Goal: Task Accomplishment & Management: Manage account settings

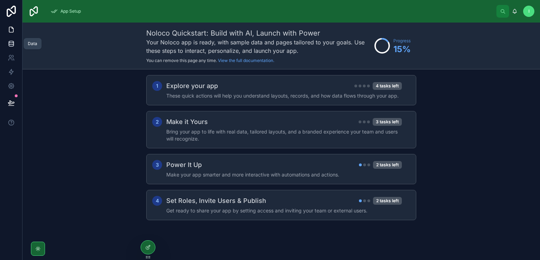
click at [12, 45] on icon at bounding box center [11, 43] width 7 height 7
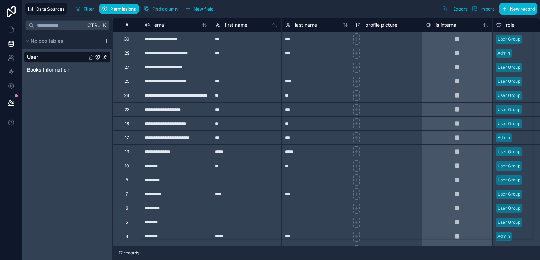
click at [106, 40] on html "**********" at bounding box center [270, 130] width 540 height 260
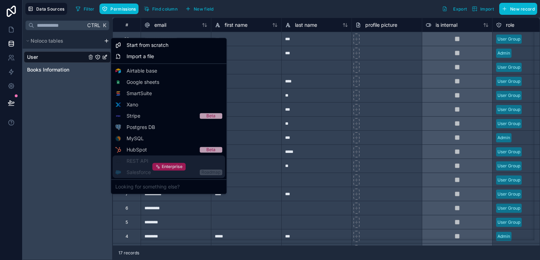
click at [165, 166] on span "Enterprise" at bounding box center [172, 167] width 21 height 6
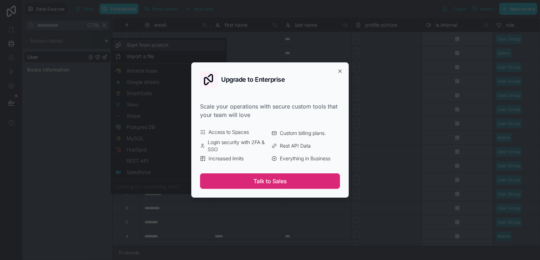
click at [278, 179] on button "Talk to Sales" at bounding box center [270, 180] width 140 height 15
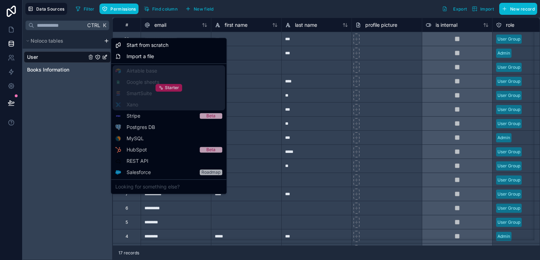
click at [173, 89] on span "Starter" at bounding box center [172, 88] width 14 height 6
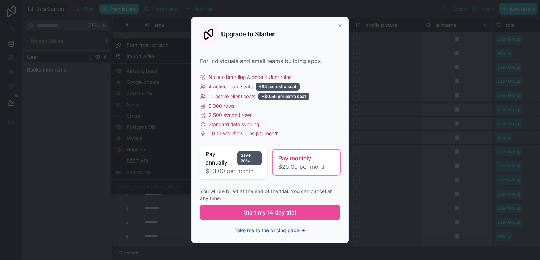
click at [260, 229] on button "Take me to the pricing page →" at bounding box center [270, 230] width 71 height 7
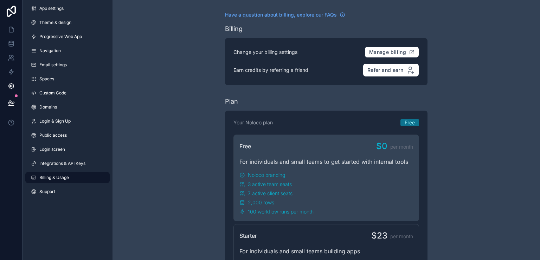
click at [10, 40] on html "App settings Theme & design Progressive Web App Navigation Email settings Space…" at bounding box center [270, 130] width 540 height 260
click at [9, 44] on html "App settings Theme & design Progressive Web App Navigation Email settings Space…" at bounding box center [270, 130] width 540 height 260
click at [162, 106] on html "App settings Theme & design Progressive Web App Navigation Email settings Space…" at bounding box center [270, 130] width 540 height 260
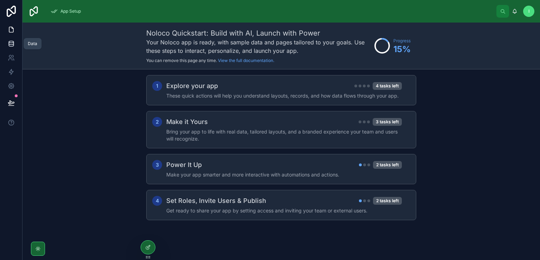
click at [15, 43] on link at bounding box center [11, 44] width 22 height 14
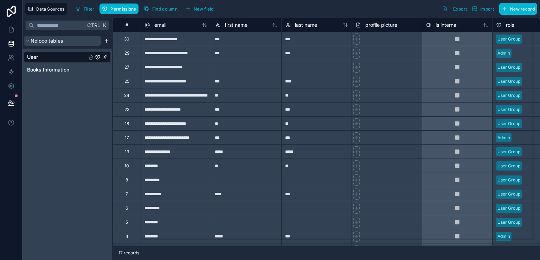
click at [26, 40] on icon "scrollable content" at bounding box center [28, 41] width 4 height 4
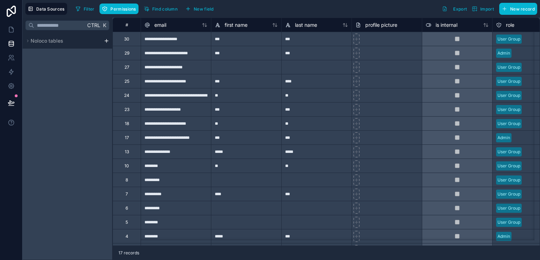
click at [106, 40] on html "**********" at bounding box center [270, 130] width 540 height 260
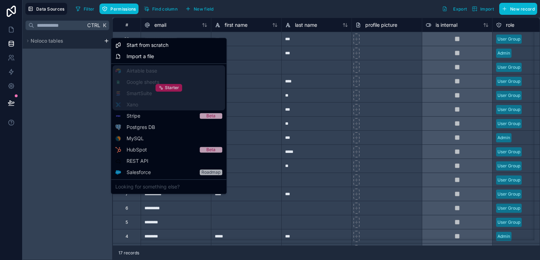
click at [165, 85] on div "Starter" at bounding box center [169, 88] width 27 height 8
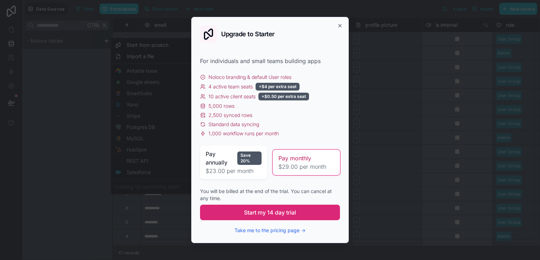
click at [257, 210] on span "Start my 14 day trial" at bounding box center [270, 212] width 52 height 8
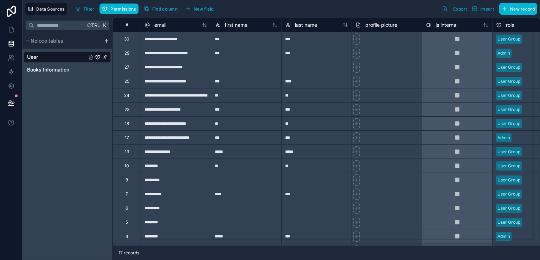
click at [106, 41] on html "**********" at bounding box center [270, 130] width 540 height 260
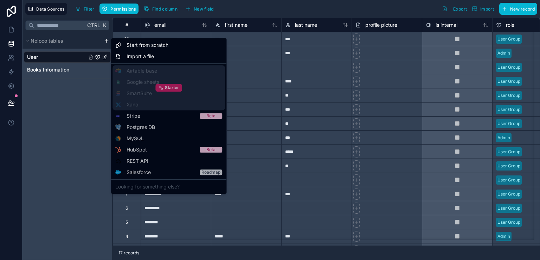
click at [169, 84] on div "Starter" at bounding box center [169, 88] width 27 height 8
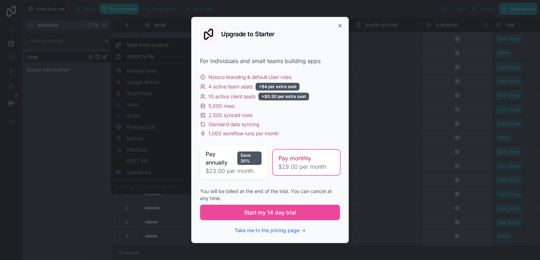
click at [229, 167] on span "$23.00 per month" at bounding box center [234, 170] width 56 height 8
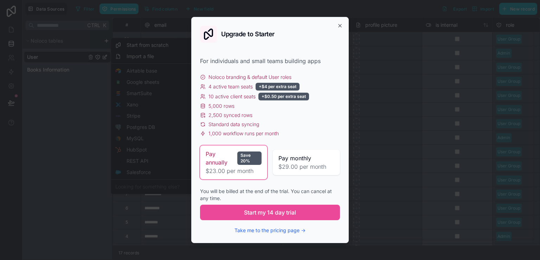
click at [296, 165] on span "$29.00 per month" at bounding box center [307, 166] width 56 height 8
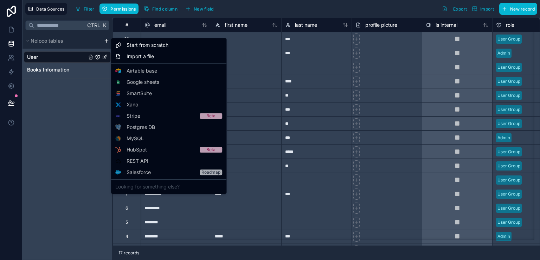
click at [291, 17] on html "**********" at bounding box center [270, 130] width 540 height 260
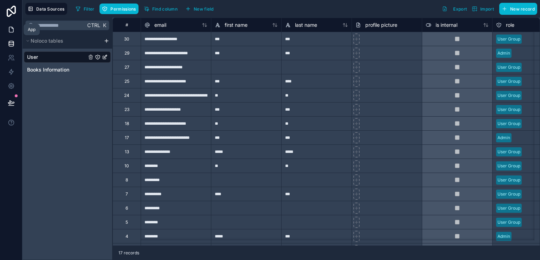
click at [8, 33] on icon at bounding box center [11, 29] width 7 height 7
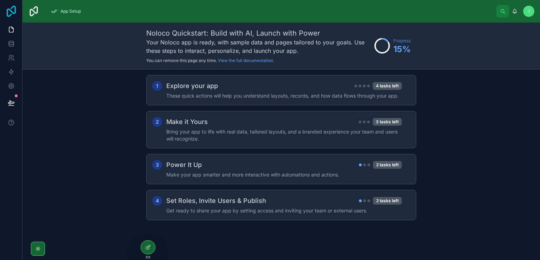
click at [12, 9] on icon at bounding box center [11, 11] width 14 height 11
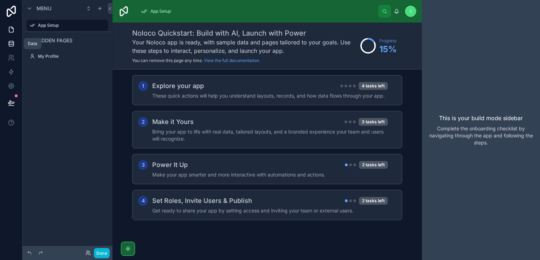
click at [11, 40] on link at bounding box center [11, 44] width 22 height 14
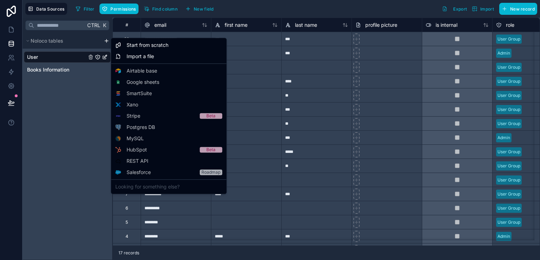
click at [106, 41] on html "**********" at bounding box center [270, 130] width 540 height 260
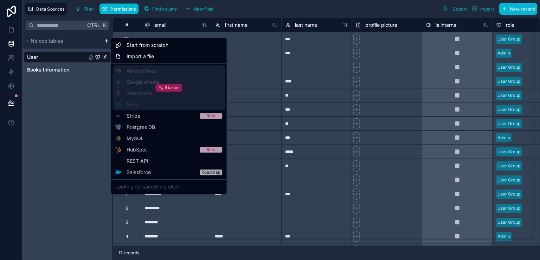
click at [167, 84] on div "Starter" at bounding box center [169, 88] width 27 height 8
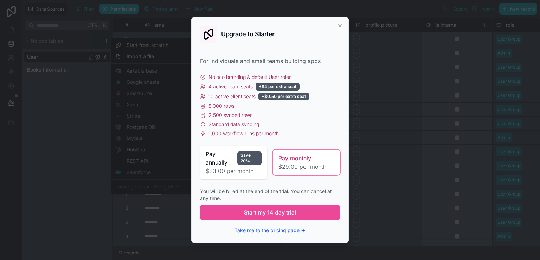
click at [236, 160] on div "Pay annually Save 20%" at bounding box center [234, 158] width 56 height 17
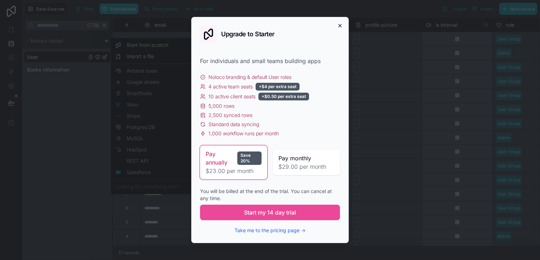
click at [341, 28] on icon "button" at bounding box center [340, 26] width 6 height 6
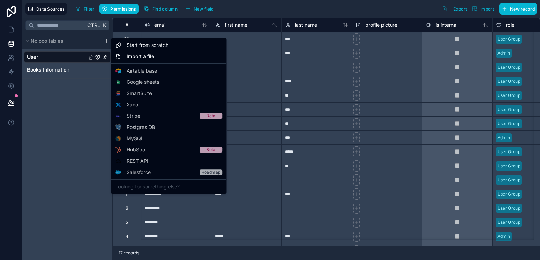
click at [43, 133] on html "**********" at bounding box center [270, 130] width 540 height 260
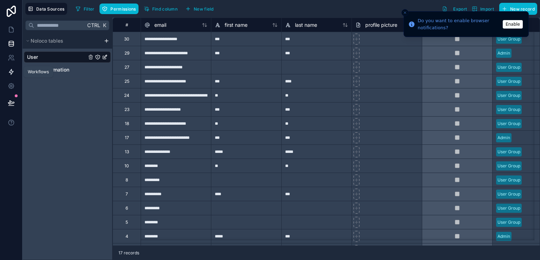
click at [13, 75] on icon at bounding box center [11, 71] width 7 height 7
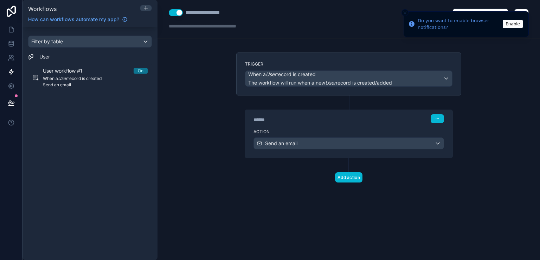
click at [513, 23] on button "Enable" at bounding box center [513, 24] width 20 height 8
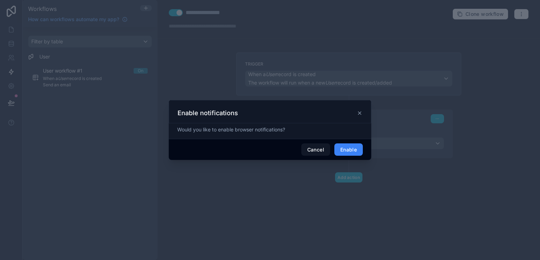
click at [351, 148] on button "Enable" at bounding box center [349, 149] width 28 height 13
click at [360, 111] on icon at bounding box center [360, 111] width 3 height 3
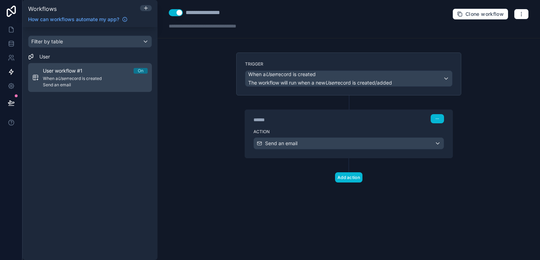
click at [88, 81] on div "User workflow #1 On When a User record is created Send an email" at bounding box center [95, 77] width 105 height 20
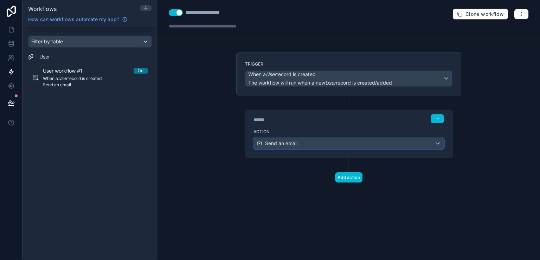
click at [438, 143] on div "Send an email" at bounding box center [349, 143] width 190 height 11
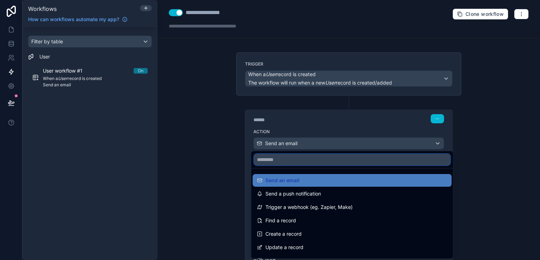
click at [277, 163] on input "text" at bounding box center [352, 159] width 196 height 11
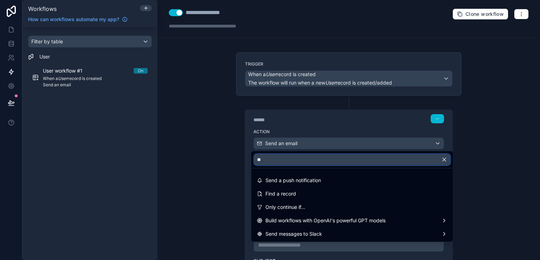
type input "*"
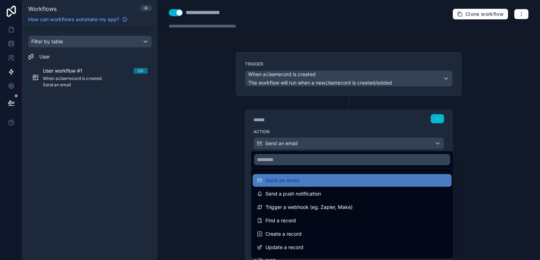
click at [495, 170] on div at bounding box center [270, 130] width 540 height 260
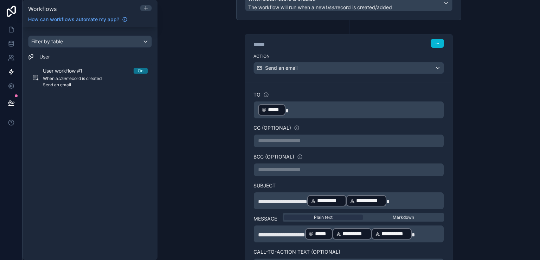
scroll to position [105, 0]
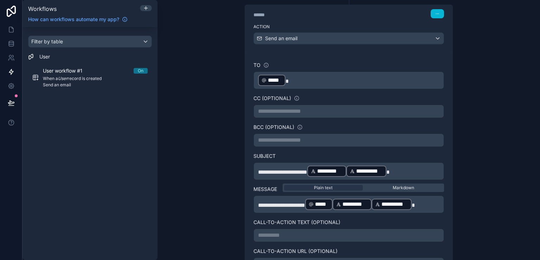
drag, startPoint x: 467, startPoint y: 167, endPoint x: 496, endPoint y: 195, distance: 40.3
click at [496, 195] on div "**********" at bounding box center [349, 130] width 383 height 260
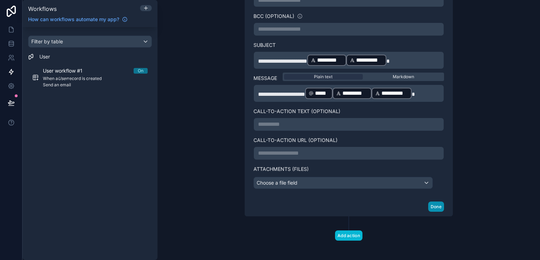
click at [436, 202] on button "Done" at bounding box center [437, 206] width 16 height 10
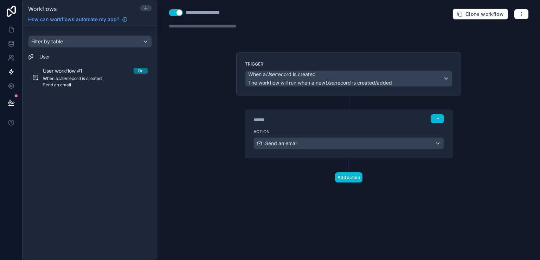
scroll to position [0, 0]
click at [487, 18] on button "Clone workflow" at bounding box center [481, 13] width 56 height 11
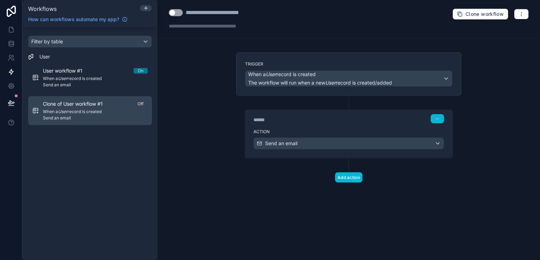
click at [78, 114] on span "When a User record is created" at bounding box center [95, 112] width 105 height 6
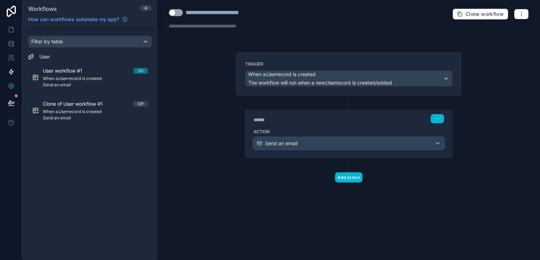
click at [437, 144] on div "Send an email" at bounding box center [349, 143] width 190 height 11
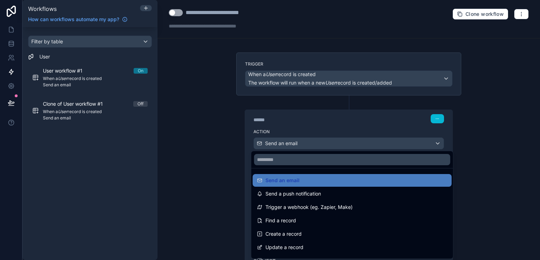
click at [491, 179] on div at bounding box center [270, 130] width 540 height 260
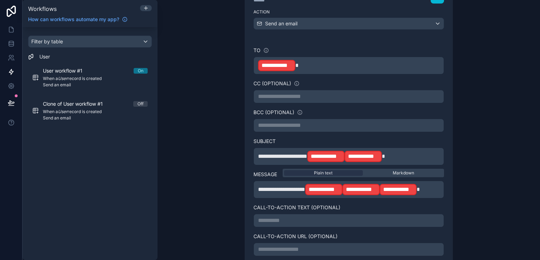
scroll to position [121, 0]
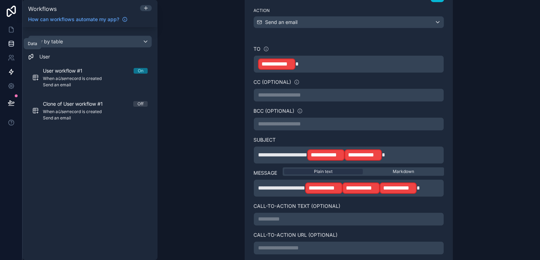
click at [11, 43] on icon at bounding box center [11, 43] width 7 height 7
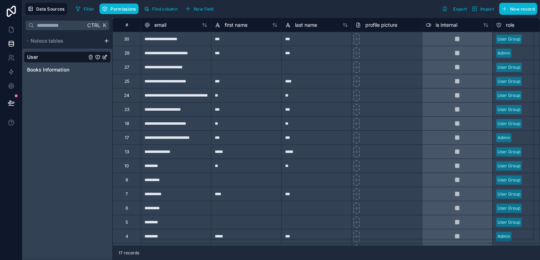
click at [39, 54] on div "User" at bounding box center [67, 56] width 87 height 11
click at [124, 9] on span "Permissions" at bounding box center [122, 8] width 25 height 5
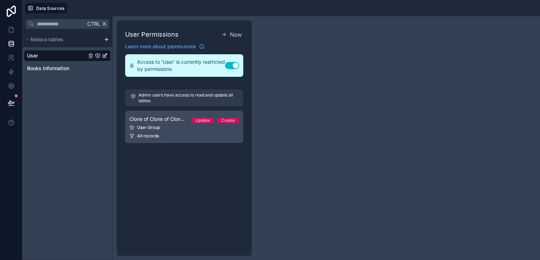
click at [160, 127] on div "User Group" at bounding box center [184, 128] width 110 height 6
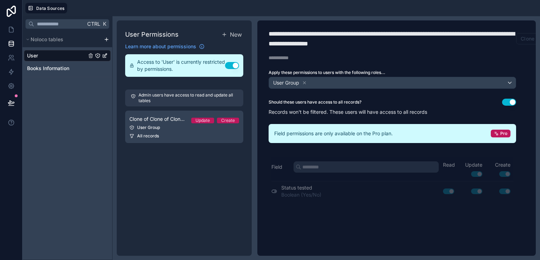
click at [527, 40] on button "Clone" at bounding box center [527, 38] width 23 height 11
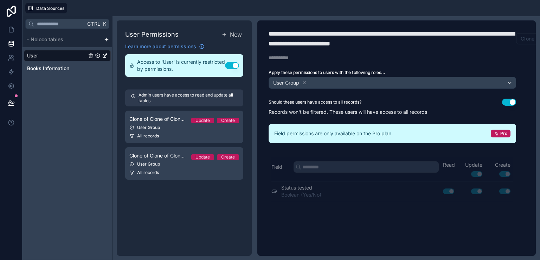
click at [528, 38] on button "Clone" at bounding box center [527, 38] width 23 height 11
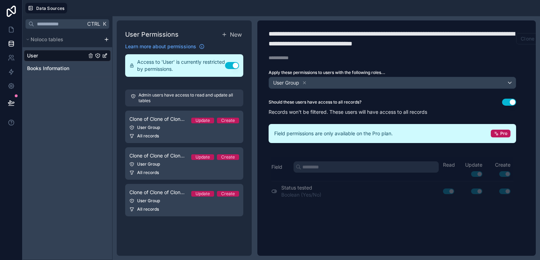
click at [528, 38] on button "Clone" at bounding box center [527, 38] width 23 height 11
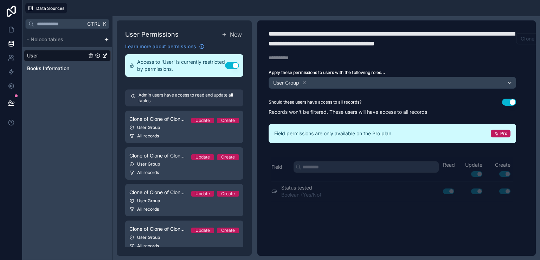
click at [528, 38] on button "Clone" at bounding box center [527, 38] width 23 height 11
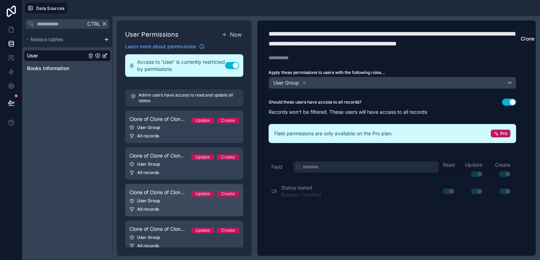
scroll to position [46, 0]
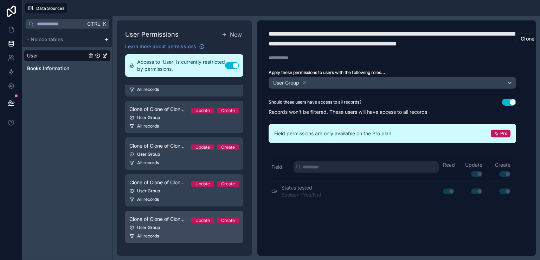
click at [160, 223] on link "Clone of Clone of Clone of Clone of Clone of Clone of Clone of Clone of Clone o…" at bounding box center [184, 226] width 118 height 32
click at [163, 228] on div "User Group" at bounding box center [184, 227] width 110 height 6
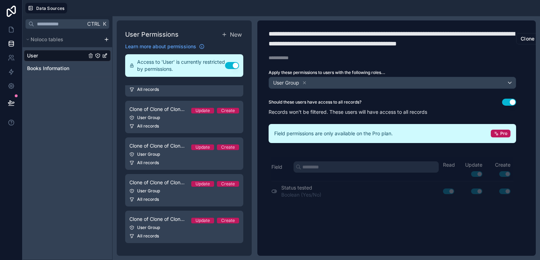
scroll to position [0, 55]
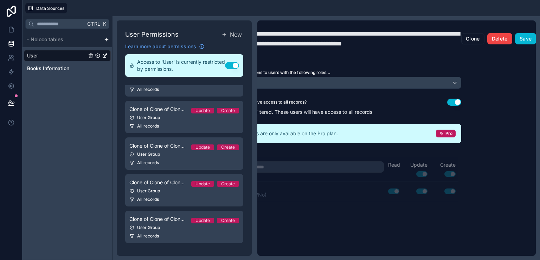
click at [500, 38] on button "Delete" at bounding box center [500, 38] width 25 height 11
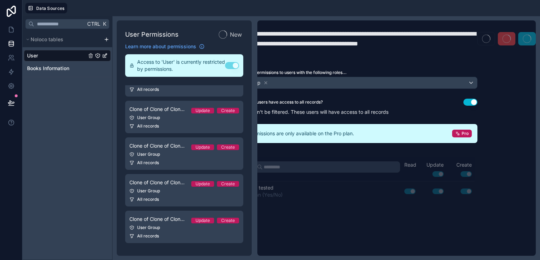
scroll to position [0, 38]
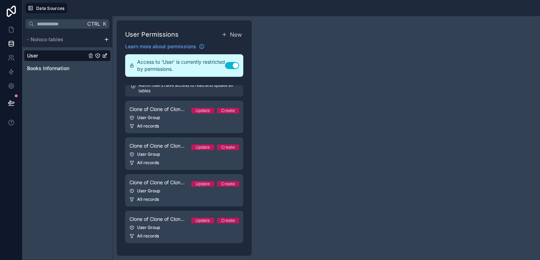
scroll to position [10, 0]
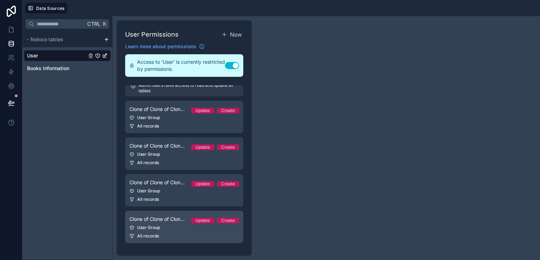
click at [142, 230] on link "Clone of Clone of Clone of Clone of Clone of Clone of Clone of Clone of Clone o…" at bounding box center [184, 226] width 118 height 32
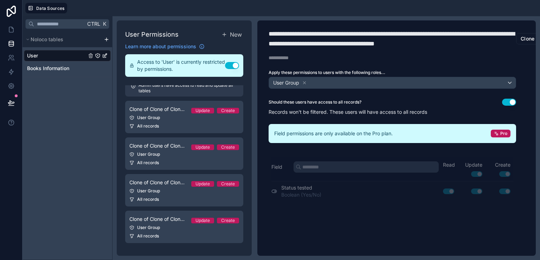
scroll to position [0, 55]
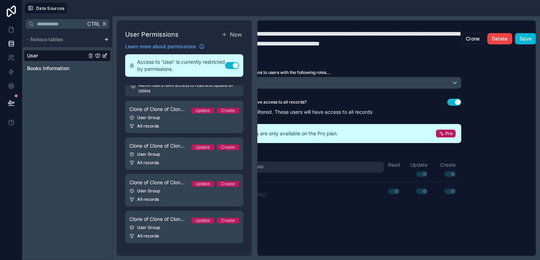
click at [501, 34] on button "Delete" at bounding box center [500, 38] width 25 height 11
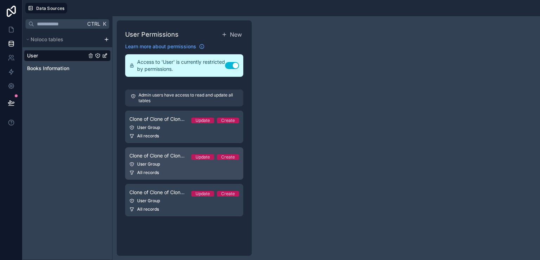
click at [177, 154] on span "Clone of Clone of Clone of Clone of Clone of Clone of Clone of Clone of Clone o…" at bounding box center [157, 155] width 56 height 7
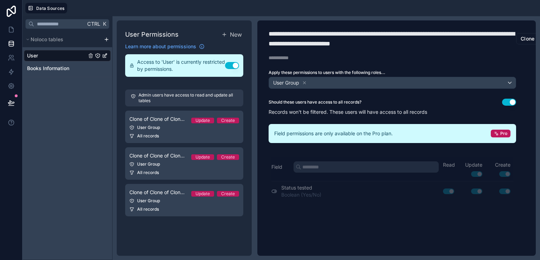
scroll to position [0, 55]
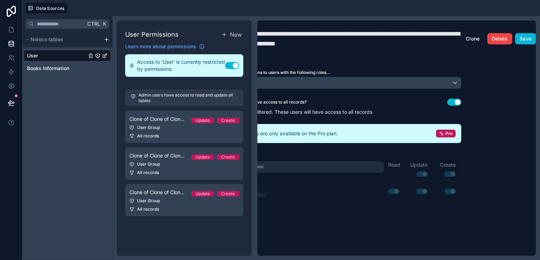
click at [497, 36] on button "Delete" at bounding box center [500, 38] width 25 height 11
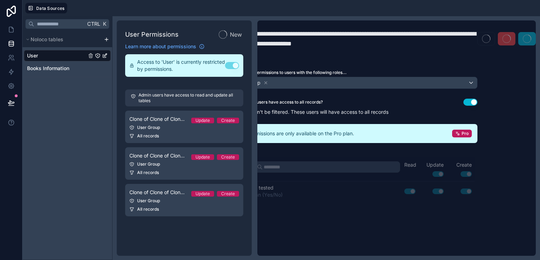
scroll to position [0, 38]
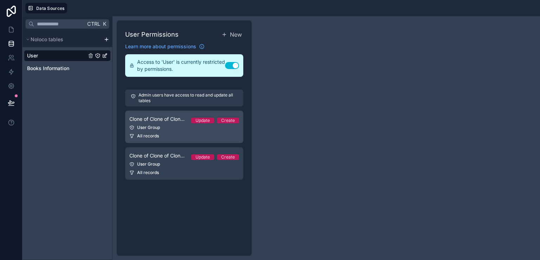
click at [184, 120] on span "Clone of Clone of Clone of Clone of Clone of Clone of Clone of Clone of Clone o…" at bounding box center [157, 118] width 56 height 7
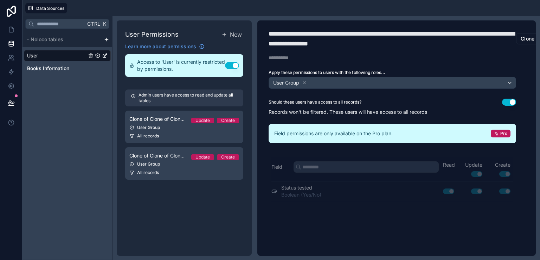
scroll to position [0, 55]
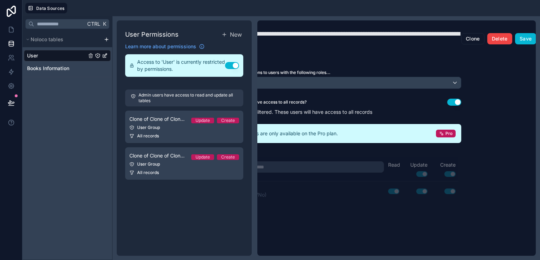
click at [492, 37] on button "Delete" at bounding box center [500, 38] width 25 height 11
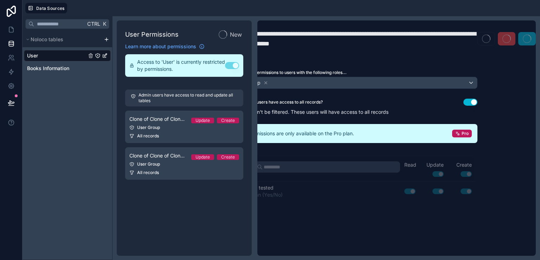
scroll to position [0, 38]
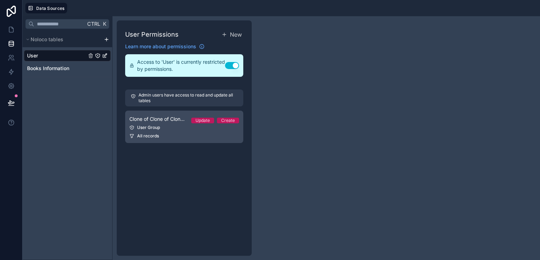
click at [167, 127] on div "User Group" at bounding box center [184, 128] width 110 height 6
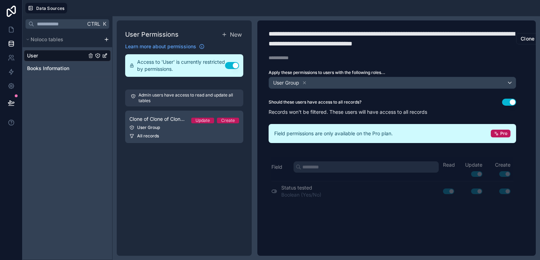
scroll to position [0, 55]
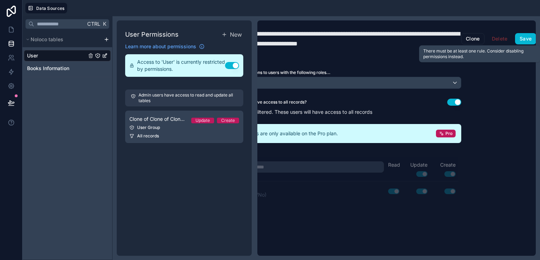
click at [496, 38] on span "Delete" at bounding box center [500, 38] width 25 height 11
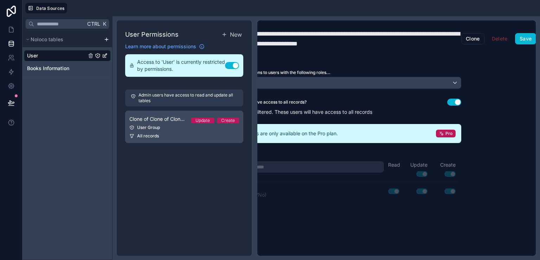
click at [153, 126] on div "User Group" at bounding box center [184, 128] width 110 height 6
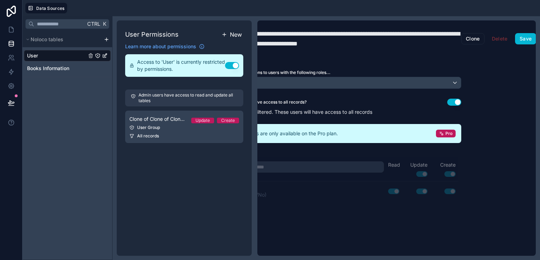
click at [236, 33] on span "New" at bounding box center [236, 34] width 12 height 8
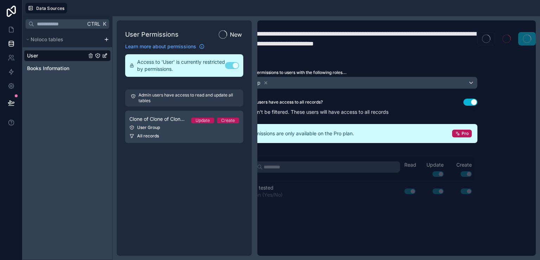
scroll to position [0, 38]
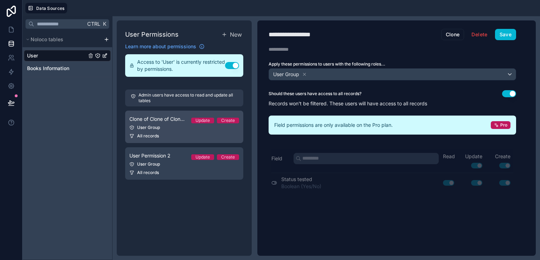
click at [163, 133] on div "All records" at bounding box center [184, 136] width 110 height 6
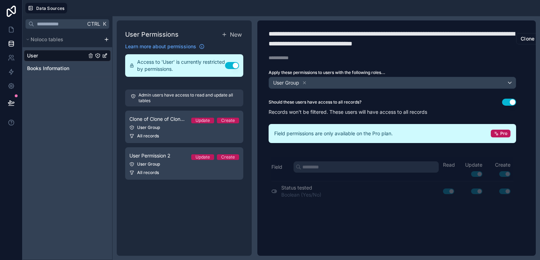
scroll to position [0, 55]
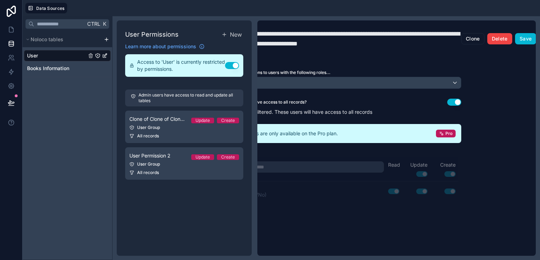
click at [497, 42] on button "Delete" at bounding box center [500, 38] width 25 height 11
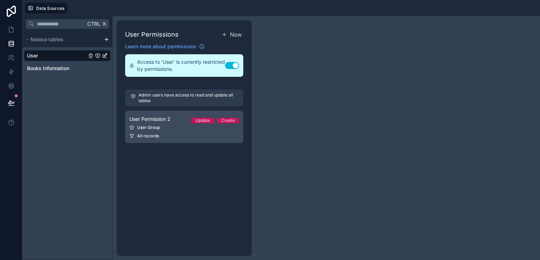
click at [156, 131] on link "User Permission 2 Update Create User Group All records" at bounding box center [184, 126] width 118 height 32
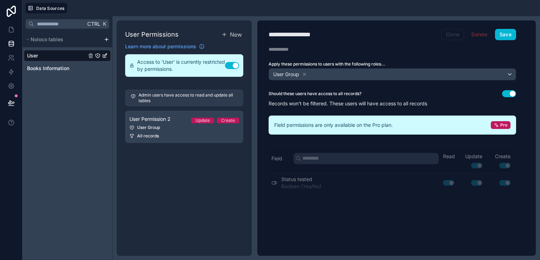
click at [455, 35] on button "Clone" at bounding box center [453, 34] width 23 height 11
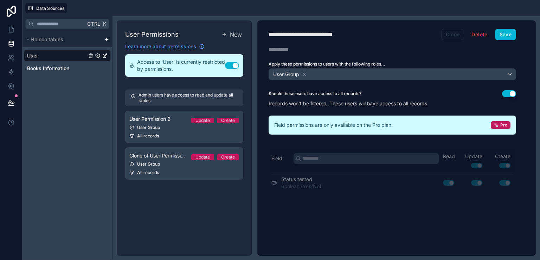
click at [449, 34] on button "Clone" at bounding box center [453, 34] width 23 height 11
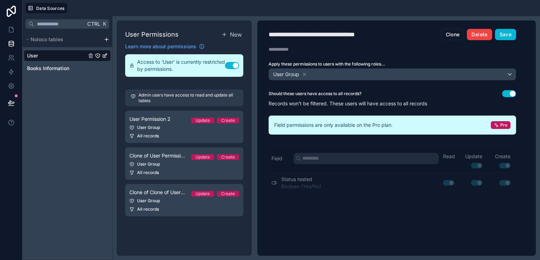
click at [473, 33] on button "Delete" at bounding box center [479, 34] width 25 height 11
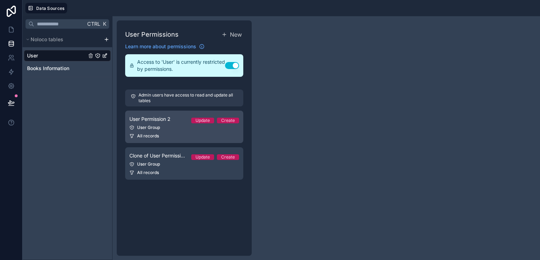
click at [140, 140] on link "User Permission 2 Update Create User Group All records" at bounding box center [184, 126] width 118 height 32
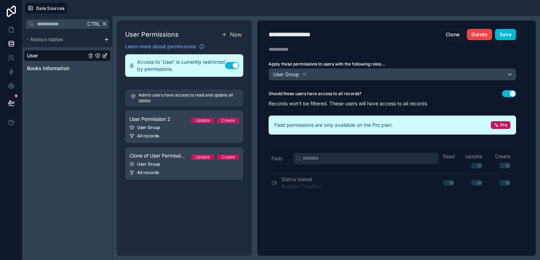
click at [482, 36] on button "Delete" at bounding box center [479, 34] width 25 height 11
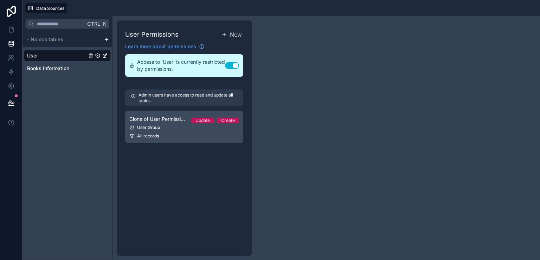
click at [179, 128] on div "User Group" at bounding box center [184, 128] width 110 height 6
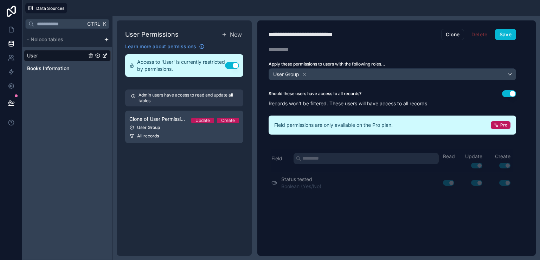
click at [235, 59] on div "Access to 'User' is currently restricted by permissions. Use setting" at bounding box center [184, 65] width 118 height 23
click at [234, 61] on div "Access to 'User' is currently restricted by permissions. Use setting" at bounding box center [184, 65] width 118 height 23
click at [225, 68] on div "Access to 'User' is currently restricted by permissions. Use setting" at bounding box center [184, 65] width 118 height 23
click at [227, 68] on button "Use setting" at bounding box center [232, 65] width 14 height 7
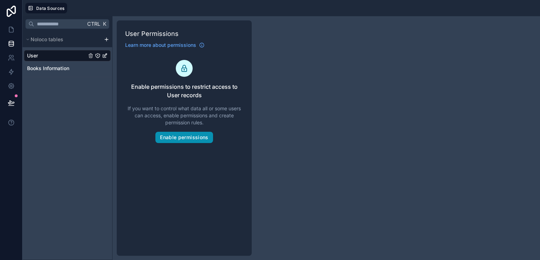
click at [180, 137] on button "Enable permissions" at bounding box center [184, 137] width 57 height 11
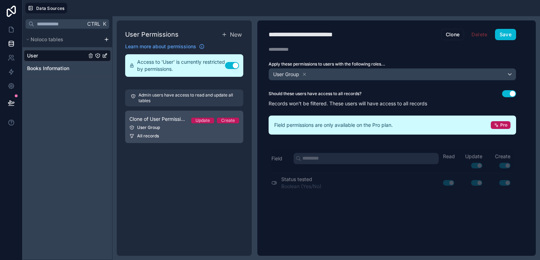
click at [184, 126] on div "User Group" at bounding box center [184, 128] width 110 height 6
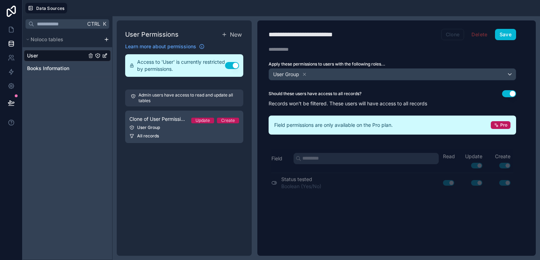
click at [452, 36] on button "Clone" at bounding box center [453, 34] width 23 height 11
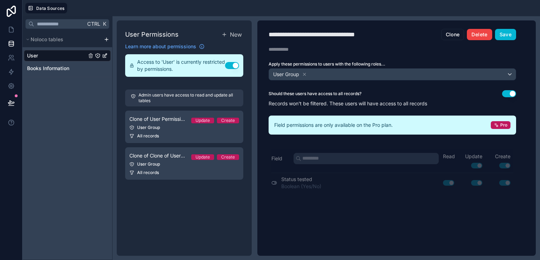
click at [481, 33] on button "Delete" at bounding box center [479, 34] width 25 height 11
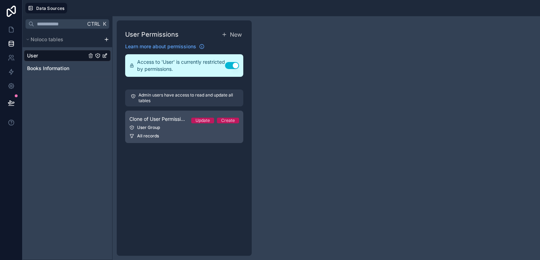
click at [159, 126] on div "User Group" at bounding box center [184, 128] width 110 height 6
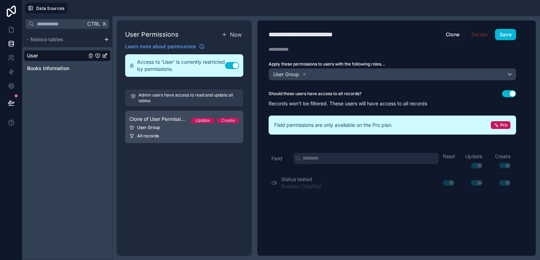
click at [211, 128] on div "User Group" at bounding box center [184, 128] width 110 height 6
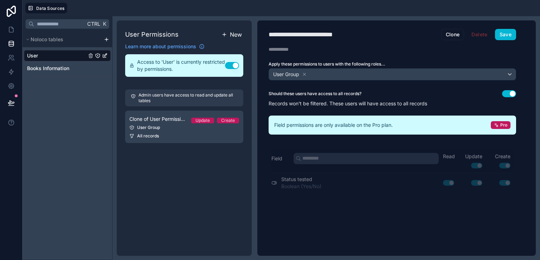
click at [235, 36] on span "New" at bounding box center [236, 34] width 12 height 8
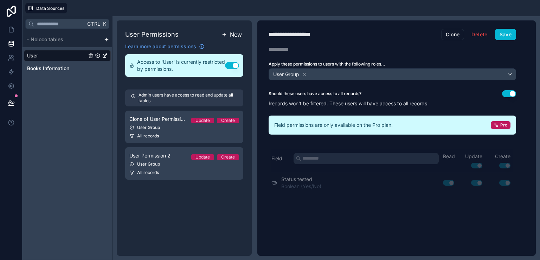
click at [235, 36] on span "New" at bounding box center [236, 34] width 12 height 8
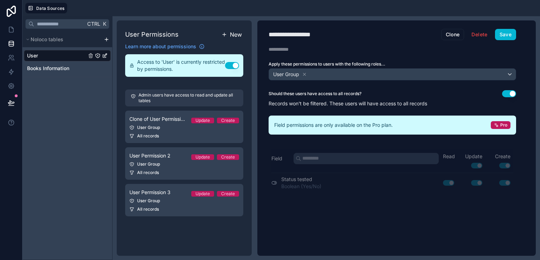
click at [235, 36] on span "New" at bounding box center [236, 34] width 12 height 8
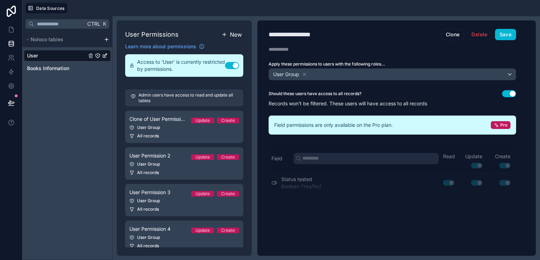
click at [235, 36] on span "New" at bounding box center [236, 34] width 12 height 8
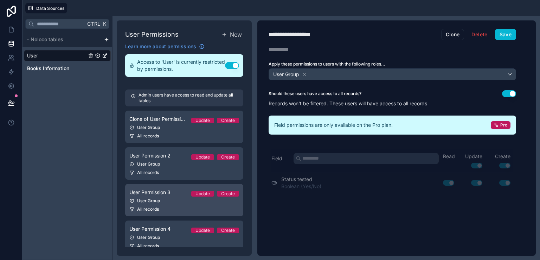
click at [175, 189] on div "User Permission 3 Update Create" at bounding box center [184, 192] width 110 height 8
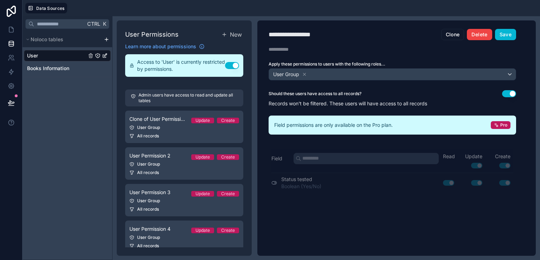
click at [476, 32] on button "Delete" at bounding box center [479, 34] width 25 height 11
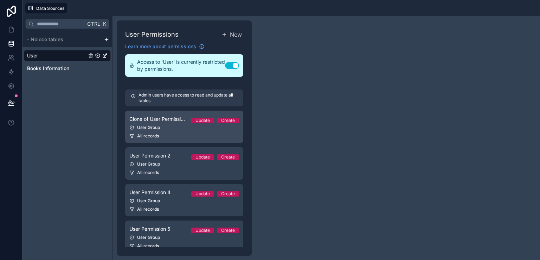
click at [183, 125] on div "User Group" at bounding box center [184, 128] width 110 height 6
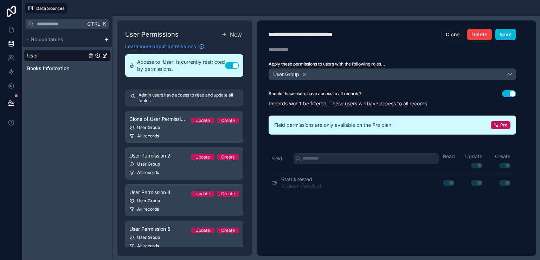
click at [482, 32] on button "Delete" at bounding box center [479, 34] width 25 height 11
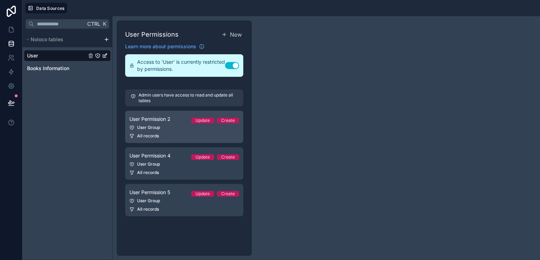
click at [166, 134] on div "All records" at bounding box center [184, 136] width 110 height 6
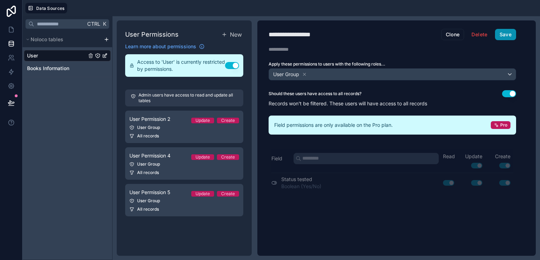
click at [498, 36] on button "Save" at bounding box center [505, 34] width 21 height 11
click at [491, 35] on button "Delete" at bounding box center [479, 34] width 25 height 11
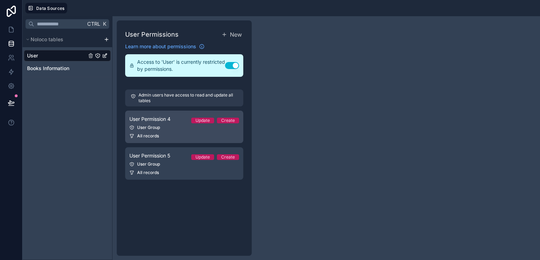
click at [135, 131] on link "User Permission 4 Update Create User Group All records" at bounding box center [184, 126] width 118 height 32
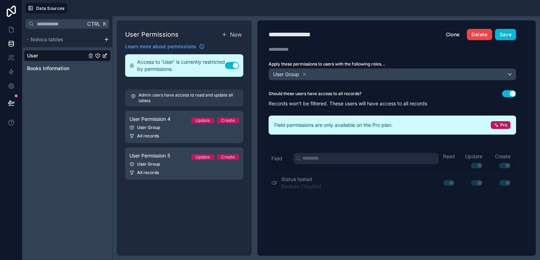
click at [474, 33] on button "Delete" at bounding box center [479, 34] width 25 height 11
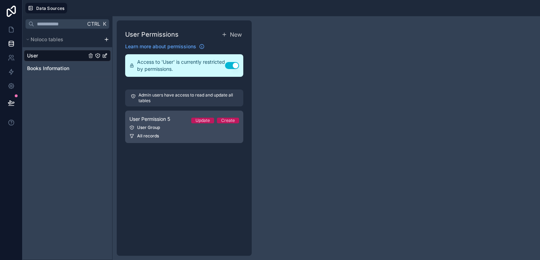
click at [166, 119] on span "User Permission 5" at bounding box center [149, 118] width 41 height 7
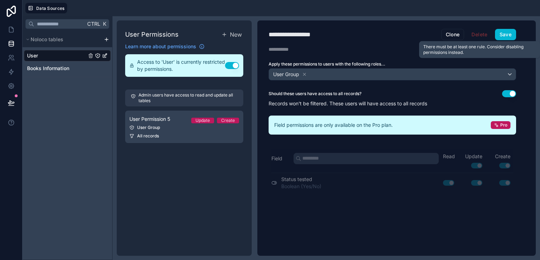
click at [475, 35] on span "Delete" at bounding box center [479, 34] width 25 height 11
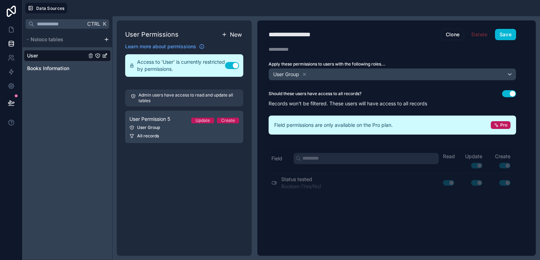
click at [231, 37] on span "New" at bounding box center [236, 34] width 12 height 8
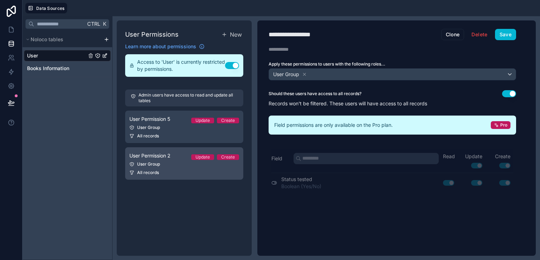
click at [207, 165] on div "User Group" at bounding box center [184, 164] width 110 height 6
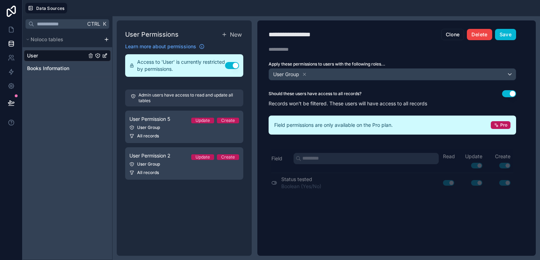
click at [475, 36] on button "Delete" at bounding box center [479, 34] width 25 height 11
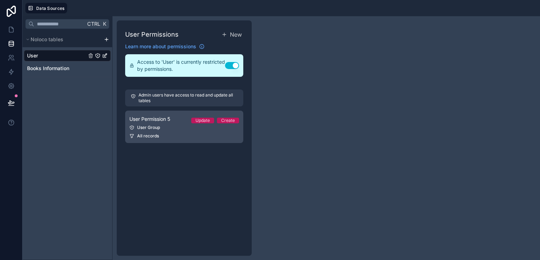
click at [154, 122] on span "User Permission 5" at bounding box center [149, 118] width 41 height 7
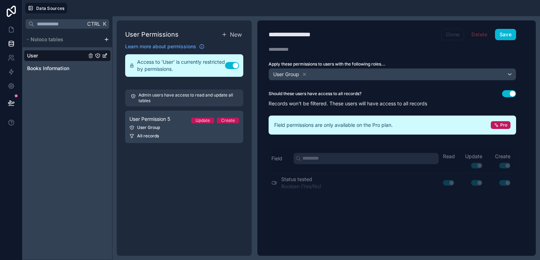
click at [445, 35] on button "Clone" at bounding box center [453, 34] width 23 height 11
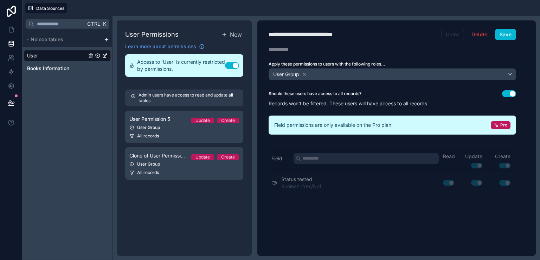
click at [445, 35] on button "Clone" at bounding box center [453, 34] width 23 height 11
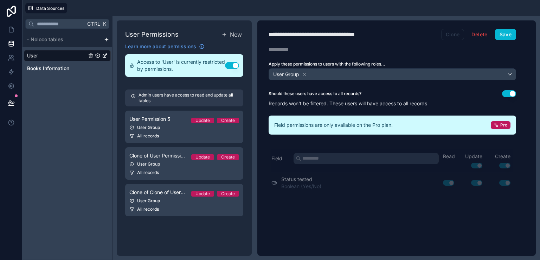
click at [445, 35] on button "Clone" at bounding box center [453, 34] width 23 height 11
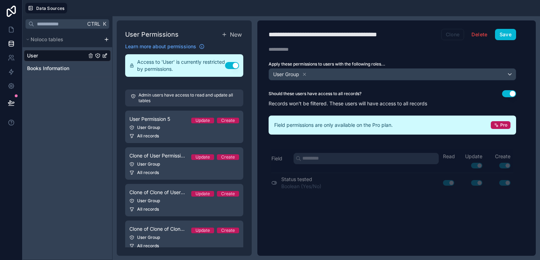
click at [445, 35] on button "Clone" at bounding box center [453, 34] width 23 height 11
click at [509, 31] on button "Save" at bounding box center [505, 34] width 21 height 11
click at [477, 31] on button "Delete" at bounding box center [479, 34] width 25 height 11
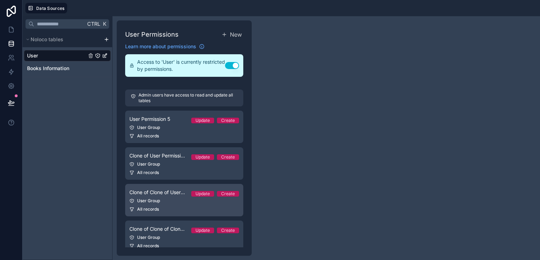
click at [179, 203] on div "User Group" at bounding box center [184, 201] width 110 height 6
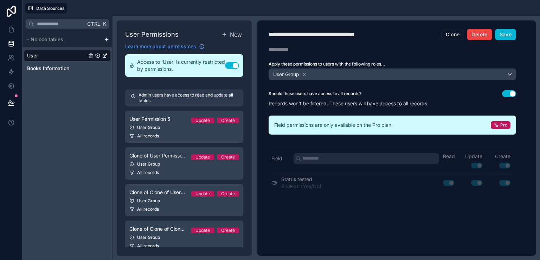
click at [475, 38] on button "Delete" at bounding box center [479, 34] width 25 height 11
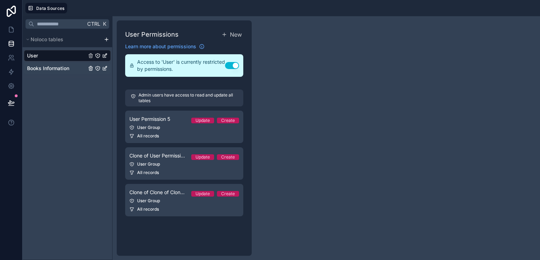
click at [49, 68] on span "Books Information" at bounding box center [48, 68] width 42 height 7
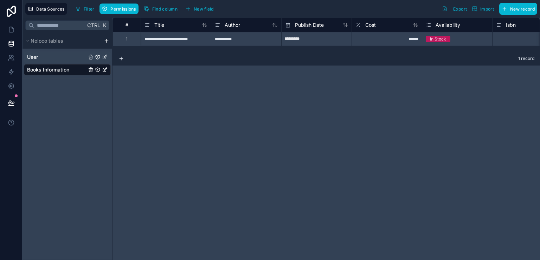
click at [45, 52] on div "User" at bounding box center [67, 56] width 87 height 11
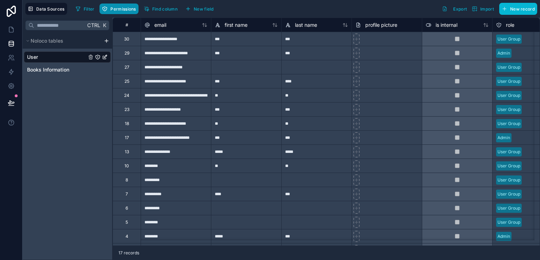
click at [132, 6] on span "Permissions" at bounding box center [122, 8] width 25 height 5
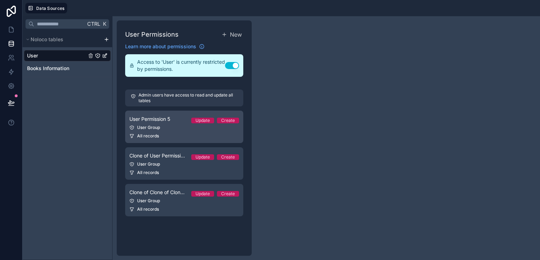
click at [180, 128] on div "User Group" at bounding box center [184, 128] width 110 height 6
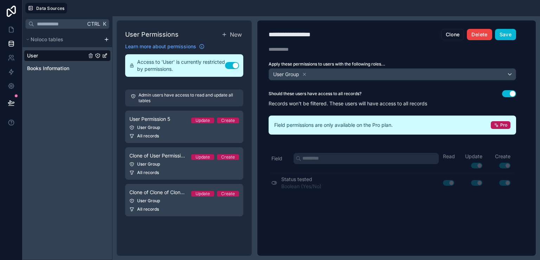
click at [483, 32] on button "Delete" at bounding box center [479, 34] width 25 height 11
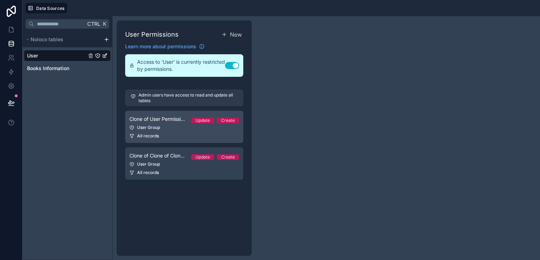
click at [158, 139] on link "Clone of User Permission 5 Update Create User Group All records" at bounding box center [184, 126] width 118 height 32
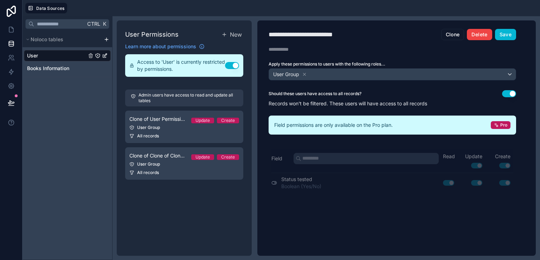
click at [482, 29] on button "Delete" at bounding box center [479, 34] width 25 height 11
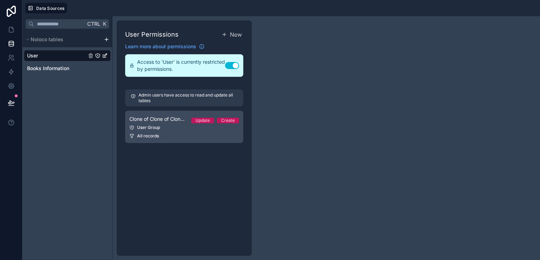
click at [168, 126] on div "User Group" at bounding box center [184, 128] width 110 height 6
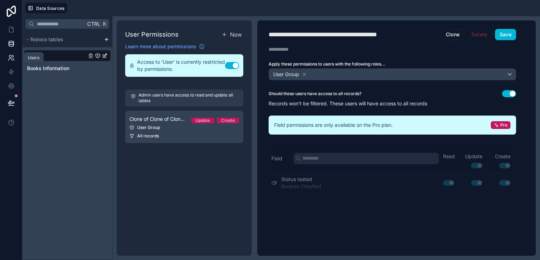
click at [13, 55] on icon at bounding box center [12, 56] width 1 height 2
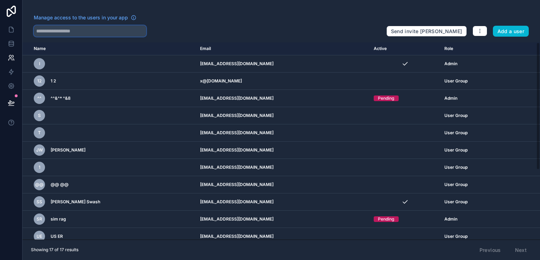
click at [99, 28] on input "text" at bounding box center [90, 30] width 113 height 11
type input "**********"
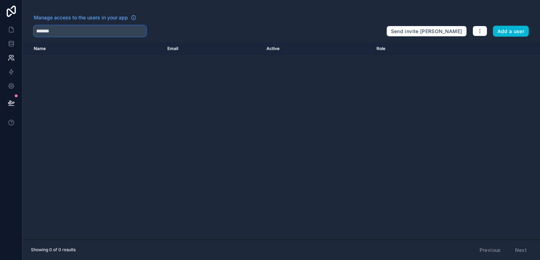
type input "*******"
type input "*"
type input "*****"
click at [15, 88] on link at bounding box center [11, 86] width 22 height 14
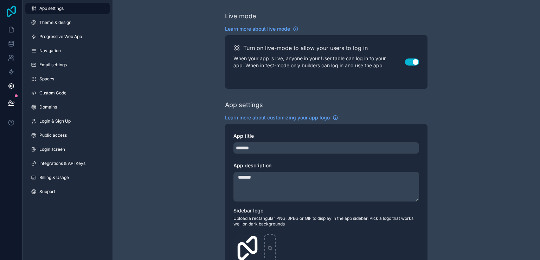
click at [9, 8] on icon at bounding box center [11, 11] width 14 height 11
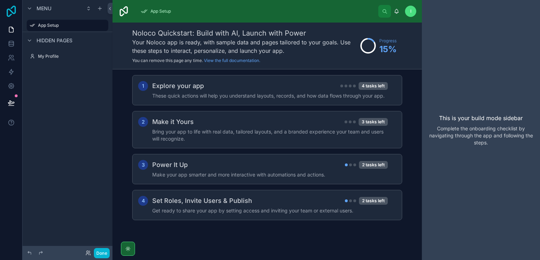
click at [12, 11] on icon at bounding box center [11, 11] width 14 height 11
